Goal: Obtain resource: Obtain resource

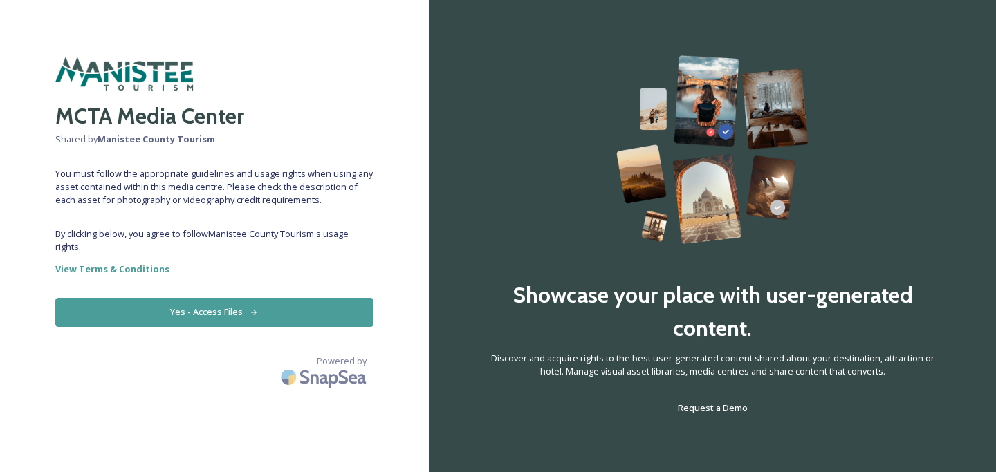
click at [295, 317] on button "Yes - Access Files" at bounding box center [214, 312] width 318 height 28
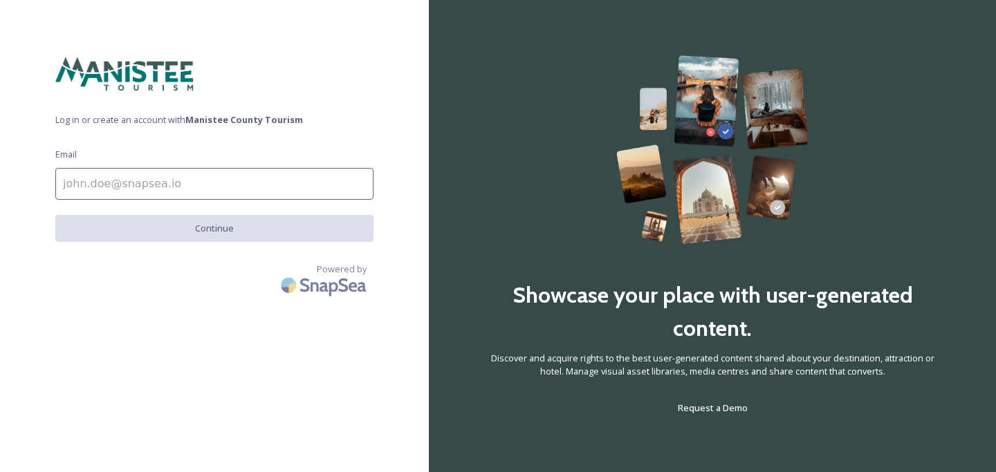
click at [237, 183] on input at bounding box center [214, 184] width 318 height 32
type input "[PERSON_NAME][EMAIL_ADDRESS][DOMAIN_NAME]"
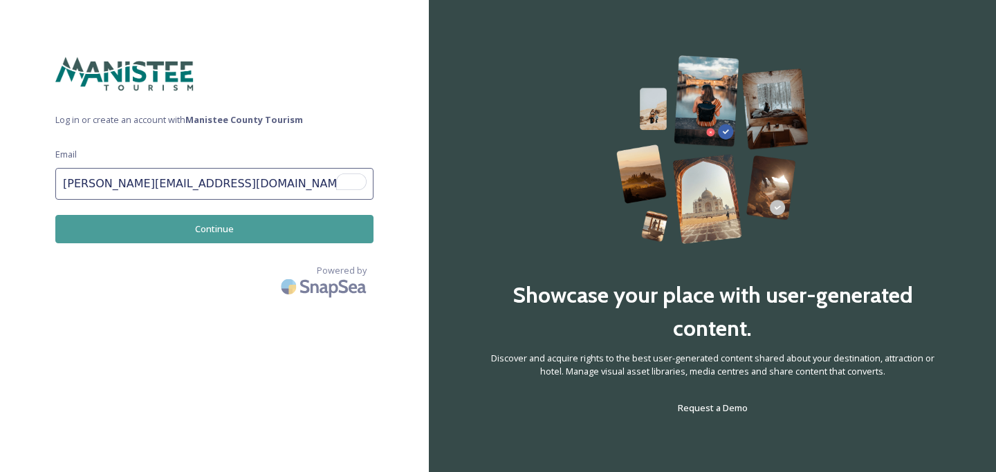
click at [221, 225] on button "Continue" at bounding box center [214, 229] width 318 height 28
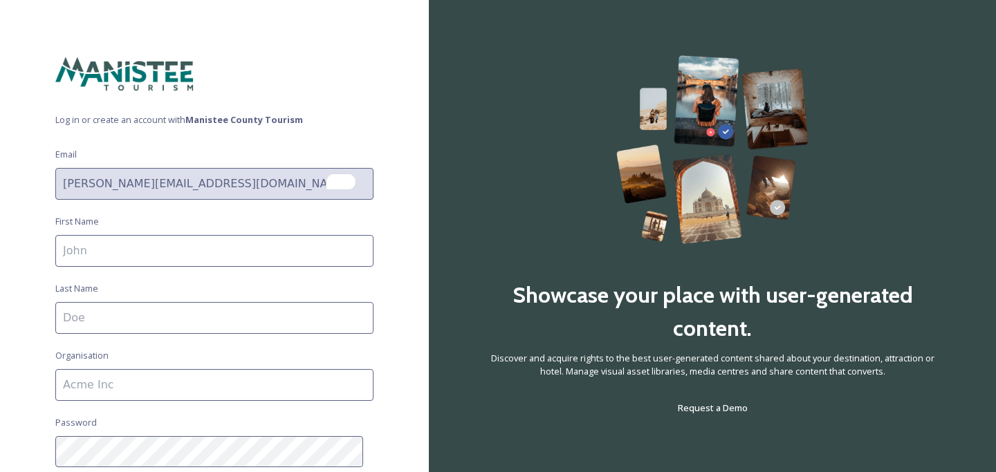
click at [194, 252] on input at bounding box center [214, 251] width 318 height 32
type input "C"
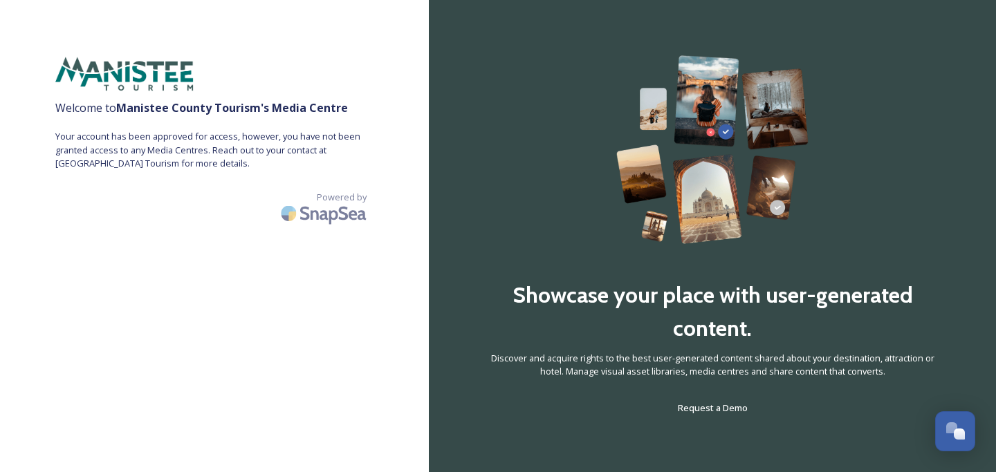
click at [170, 152] on span "Your account has been approved for access, however, you have not been granted a…" at bounding box center [214, 150] width 318 height 40
click at [187, 109] on strong "Manistee County Tourism 's Media Centre" at bounding box center [232, 107] width 232 height 15
click at [702, 391] on div "Showcase your place with user-generated content. Discover and acquire rights to…" at bounding box center [712, 235] width 456 height 361
